Goal: Information Seeking & Learning: Learn about a topic

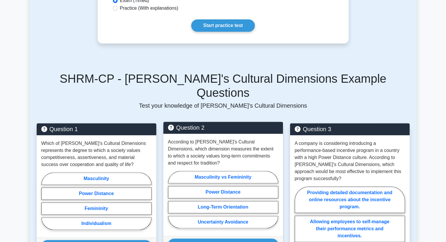
scroll to position [675, 0]
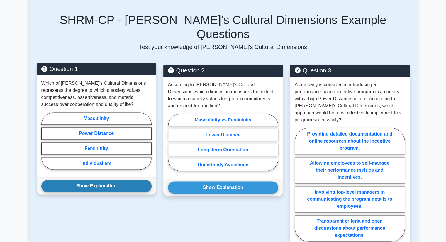
click at [95, 180] on button "Show Explanation" at bounding box center [96, 186] width 110 height 12
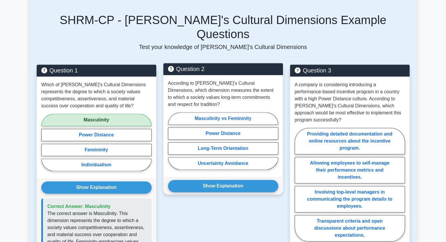
click at [204, 177] on div "Show Explanation Correct Answer: Long-Term Orientation" at bounding box center [223, 185] width 120 height 17
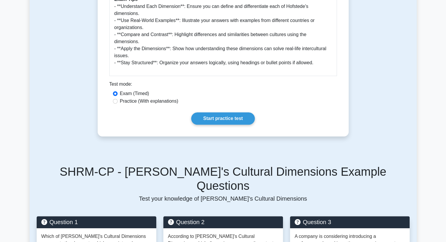
scroll to position [499, 0]
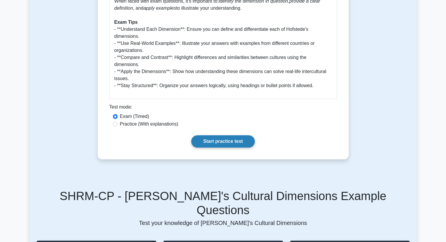
click at [231, 135] on link "Start practice test" at bounding box center [223, 141] width 64 height 12
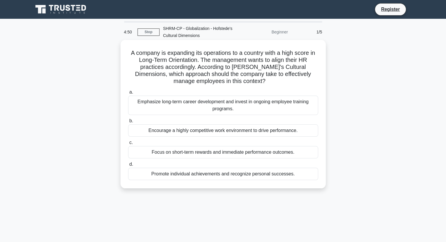
click at [220, 113] on div "Emphasize long-term career development and invest in ongoing employee training …" at bounding box center [223, 105] width 190 height 19
click at [128, 94] on input "a. Emphasize long-term career development and invest in ongoing employee traini…" at bounding box center [128, 92] width 0 height 4
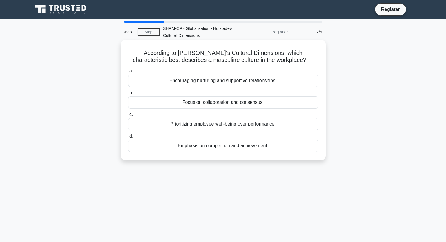
click at [218, 85] on div "Encouraging nurturing and supportive relationships." at bounding box center [223, 80] width 190 height 12
click at [128, 73] on input "a. Encouraging nurturing and supportive relationships." at bounding box center [128, 71] width 0 height 4
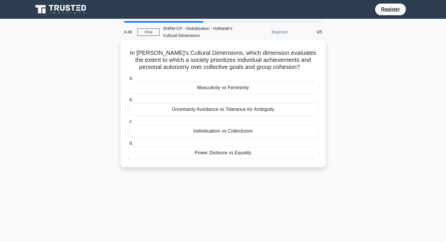
click at [216, 91] on div "Masculinity vs Femininity" at bounding box center [223, 88] width 190 height 12
click at [128, 80] on input "a. Masculinity vs Femininity" at bounding box center [128, 78] width 0 height 4
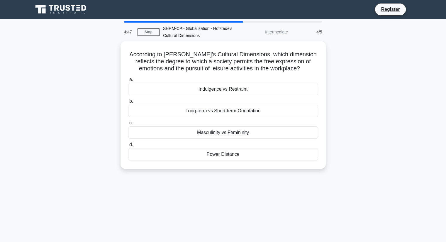
click at [216, 92] on div "Indulgence vs Restraint" at bounding box center [223, 89] width 190 height 12
click at [128, 82] on input "a. Indulgence vs Restraint" at bounding box center [128, 80] width 0 height 4
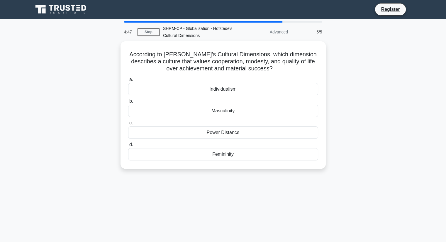
click at [216, 92] on div "Individualism" at bounding box center [223, 89] width 190 height 12
click at [128, 82] on input "a. Individualism" at bounding box center [128, 80] width 0 height 4
